Goal: Book appointment/travel/reservation

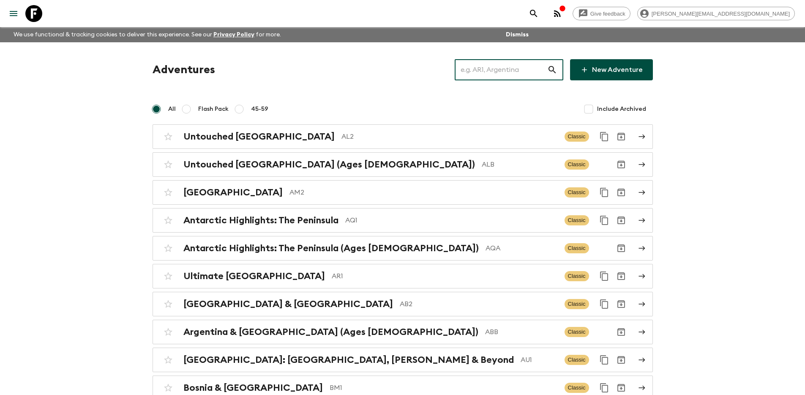
click at [500, 75] on input "text" at bounding box center [501, 70] width 93 height 24
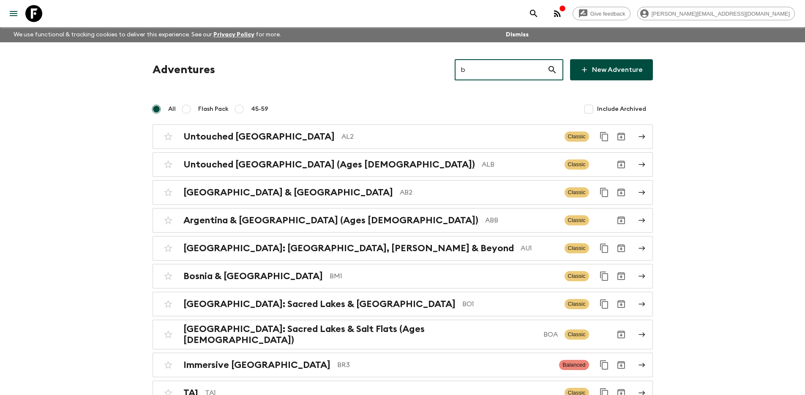
type input "bt"
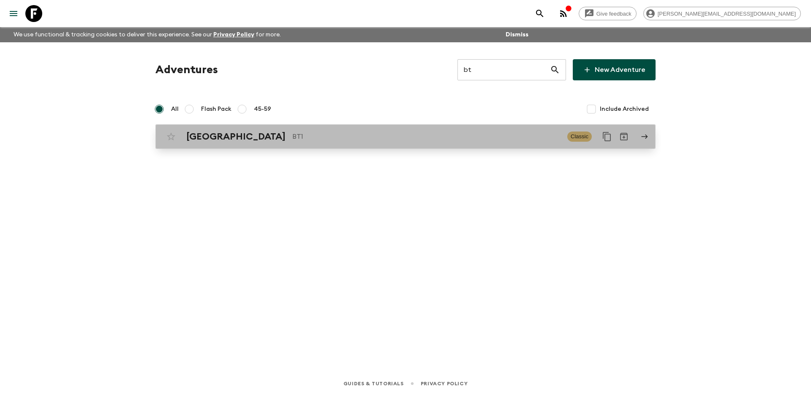
click at [468, 143] on div "Bhutan BT1 Classic" at bounding box center [389, 136] width 453 height 17
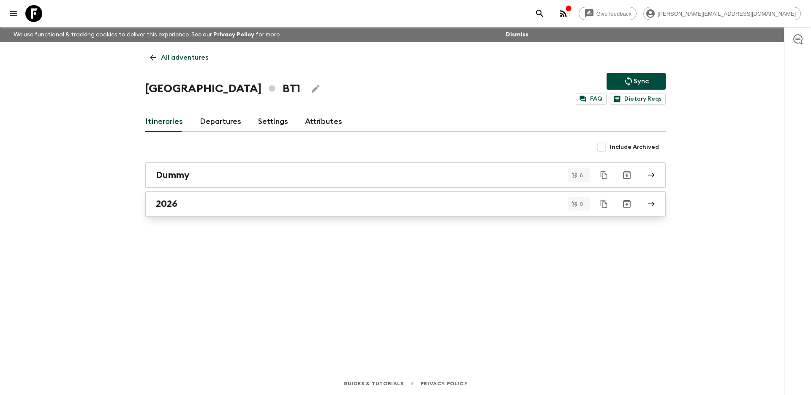
click at [355, 207] on div "2026" at bounding box center [397, 203] width 483 height 11
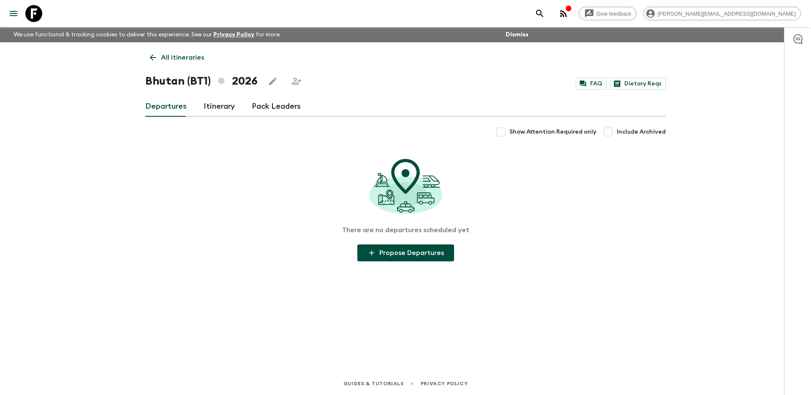
click at [180, 60] on p "All itineraries" at bounding box center [182, 57] width 43 height 10
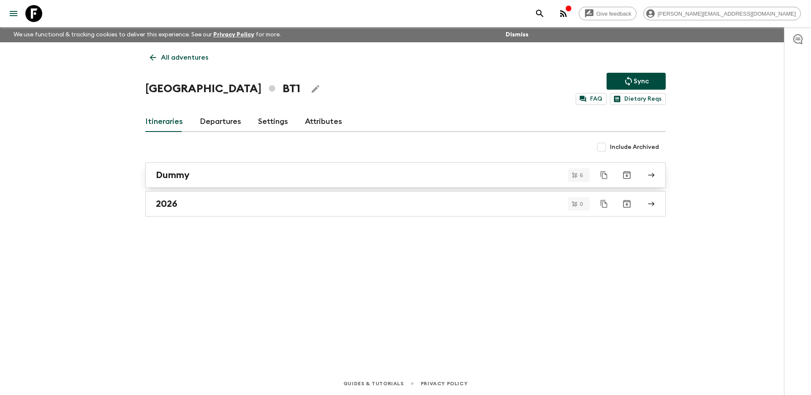
click at [230, 169] on div "Dummy" at bounding box center [397, 174] width 483 height 11
